Goal: Understand process/instructions

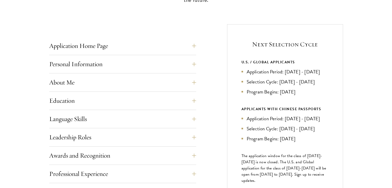
scroll to position [185, 0]
click at [249, 74] on li "Application Period: [DATE] - [DATE]" at bounding box center [285, 71] width 87 height 7
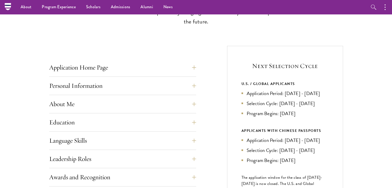
scroll to position [0, 0]
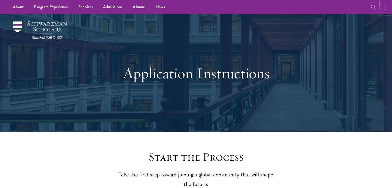
click at [390, 11] on button "button" at bounding box center [386, 7] width 11 height 14
click at [328, 5] on button "button" at bounding box center [330, 7] width 11 height 14
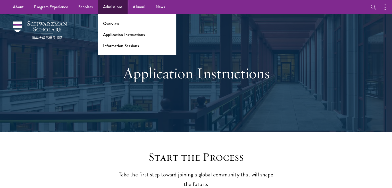
click at [106, 9] on link "Admissions" at bounding box center [113, 7] width 30 height 14
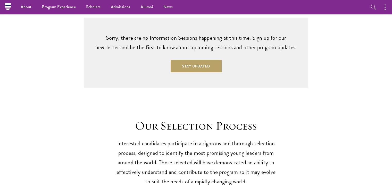
scroll to position [1339, 0]
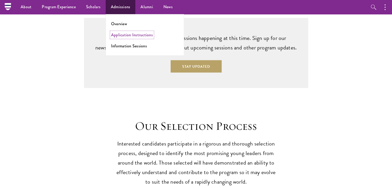
click at [116, 34] on link "Application Instructions" at bounding box center [132, 35] width 42 height 6
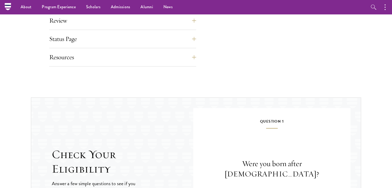
scroll to position [441, 0]
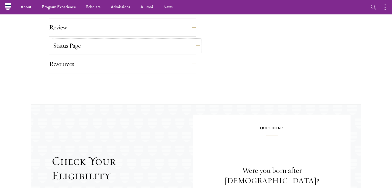
click at [105, 50] on button "Status Page" at bounding box center [126, 45] width 147 height 12
